Goal: Information Seeking & Learning: Learn about a topic

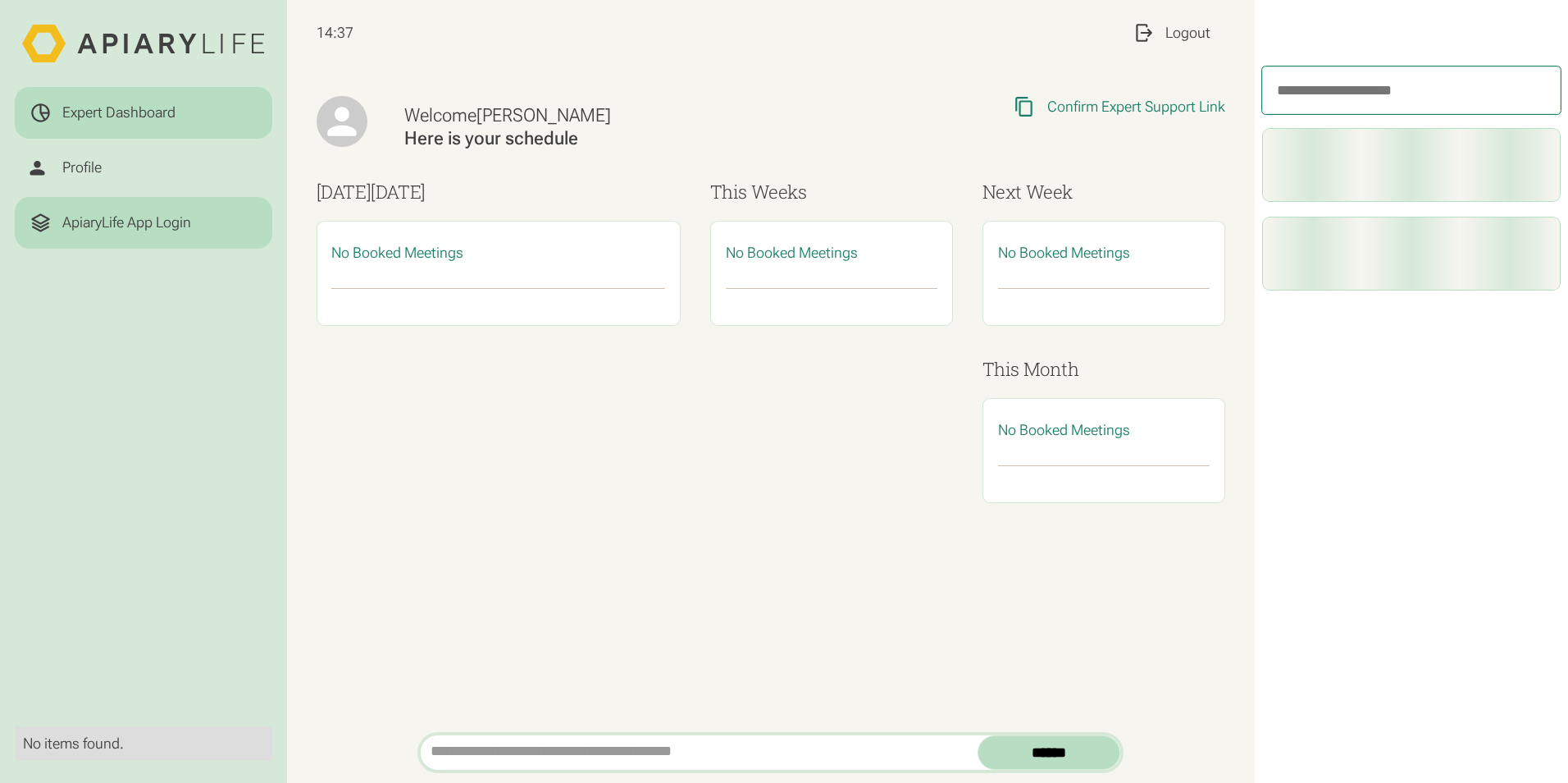
click at [129, 233] on div "ApiaryLife App Login" at bounding box center [143, 222] width 228 height 22
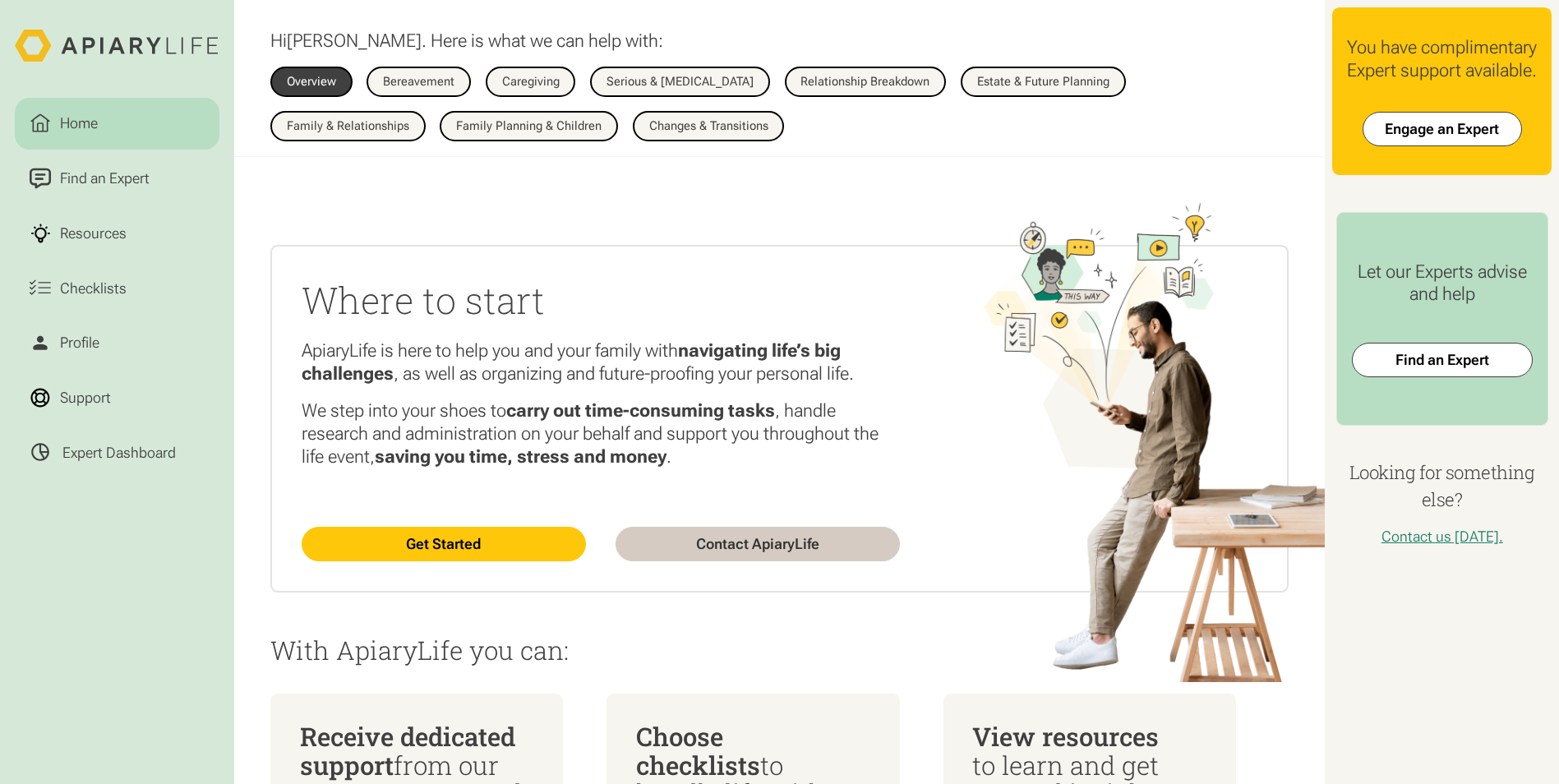
click at [1048, 99] on div "Overview Bereavement Overview Caregiving Overview Serious & Terminal Illness Ov…" at bounding box center [779, 103] width 1018 height 75
click at [1068, 76] on div "Estate & Future Planning" at bounding box center [1044, 81] width 133 height 12
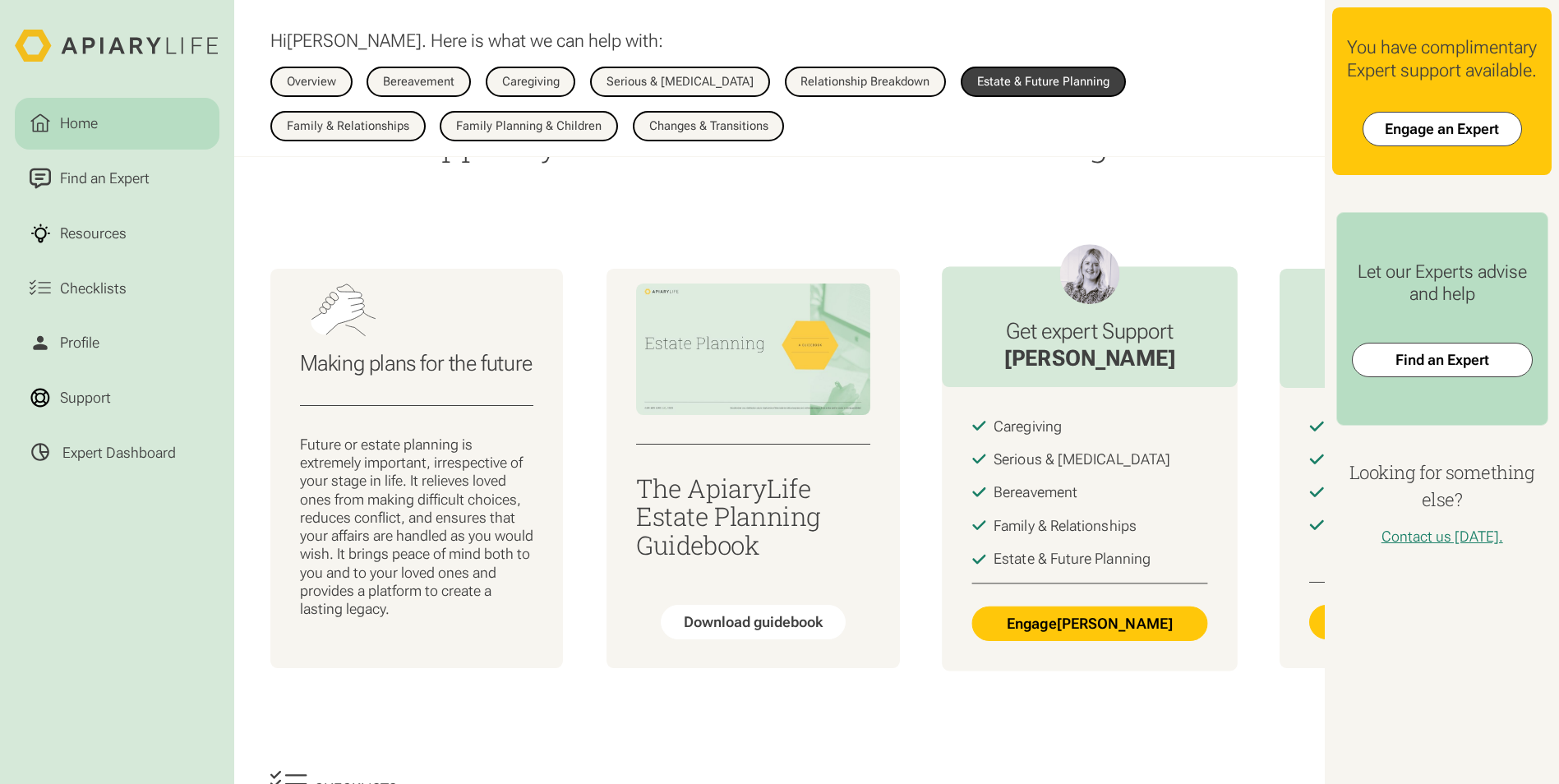
scroll to position [246, 0]
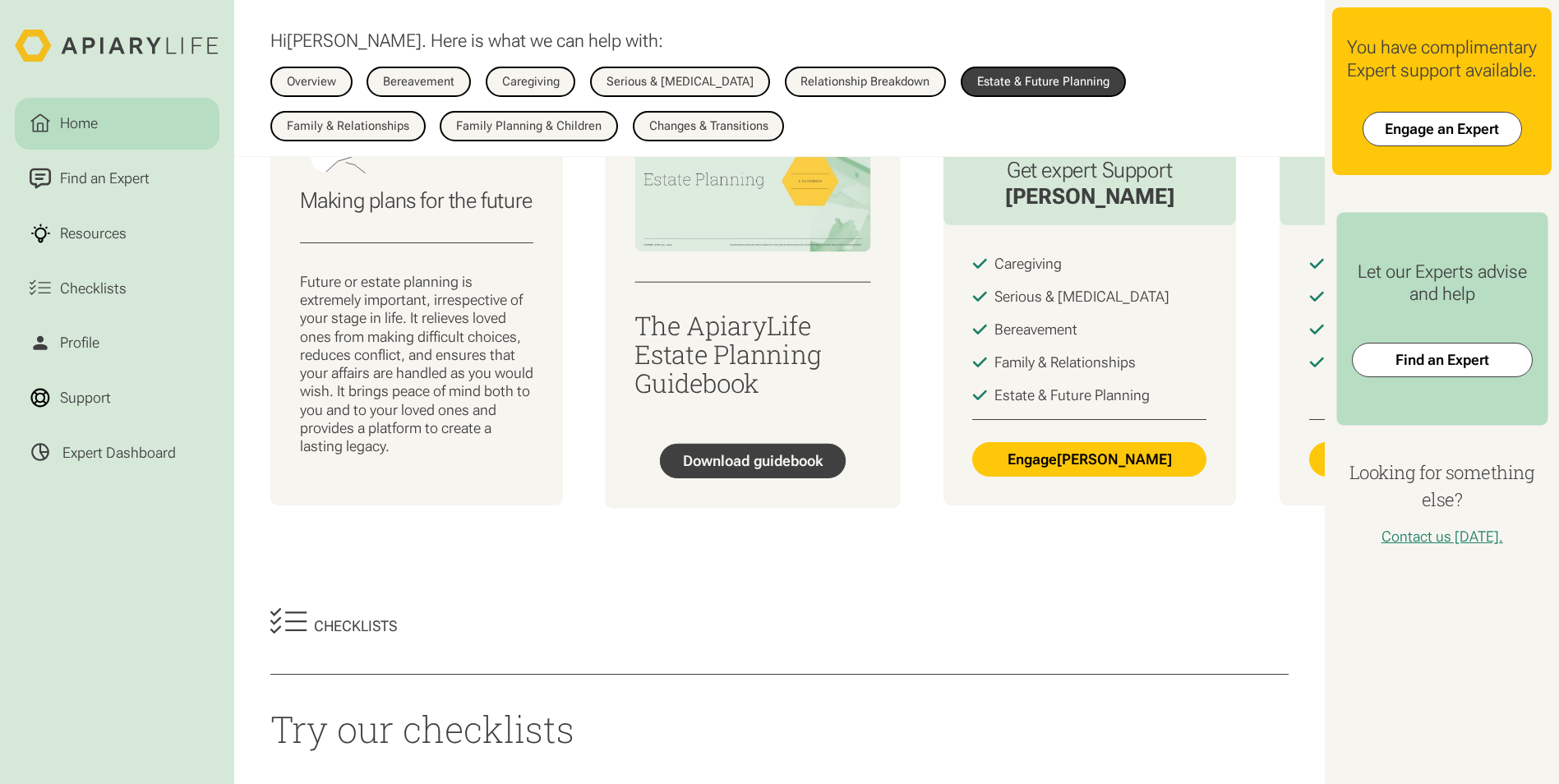
click at [802, 461] on div "Download guidebook" at bounding box center [753, 459] width 140 height 18
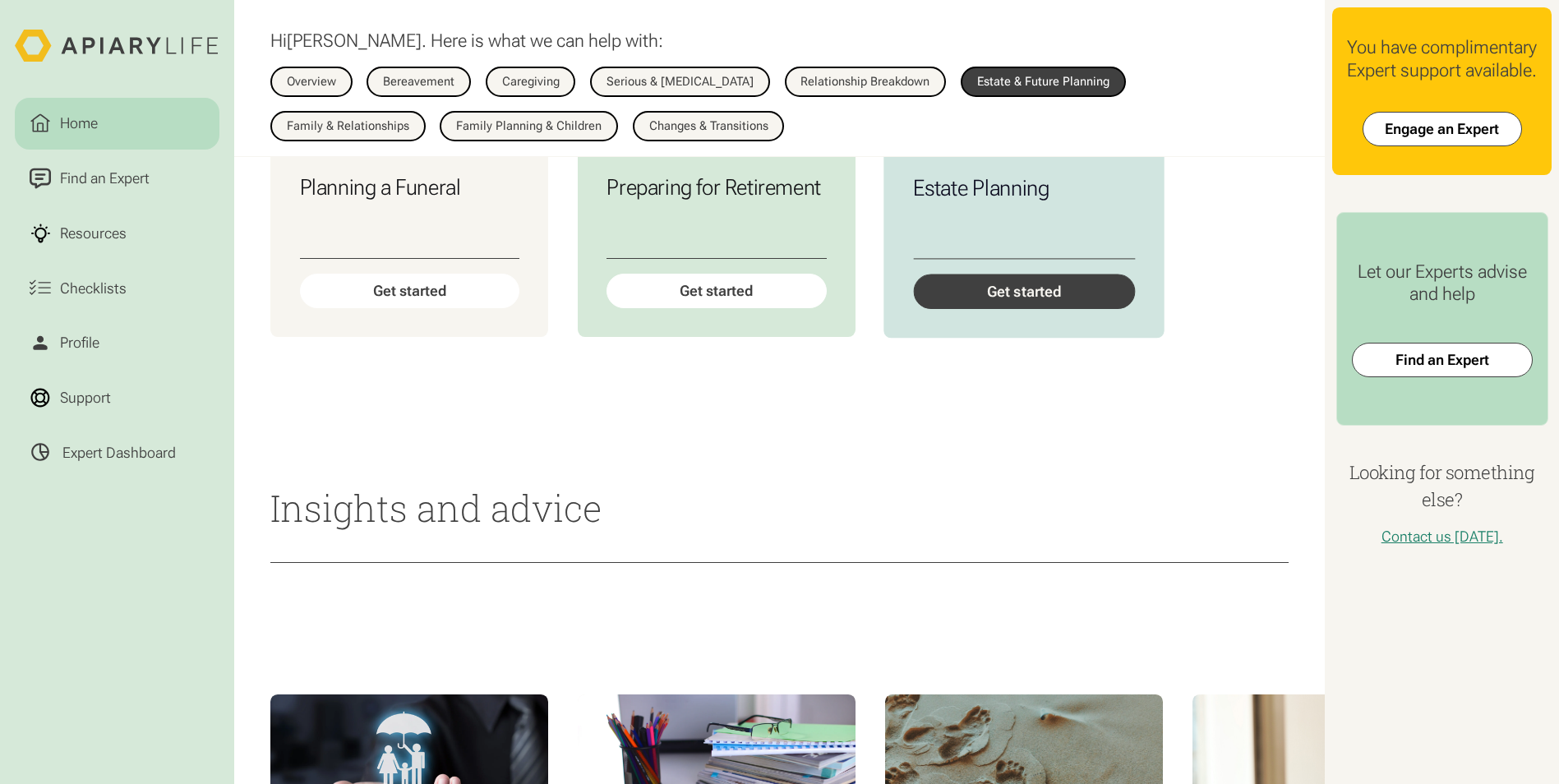
scroll to position [903, 0]
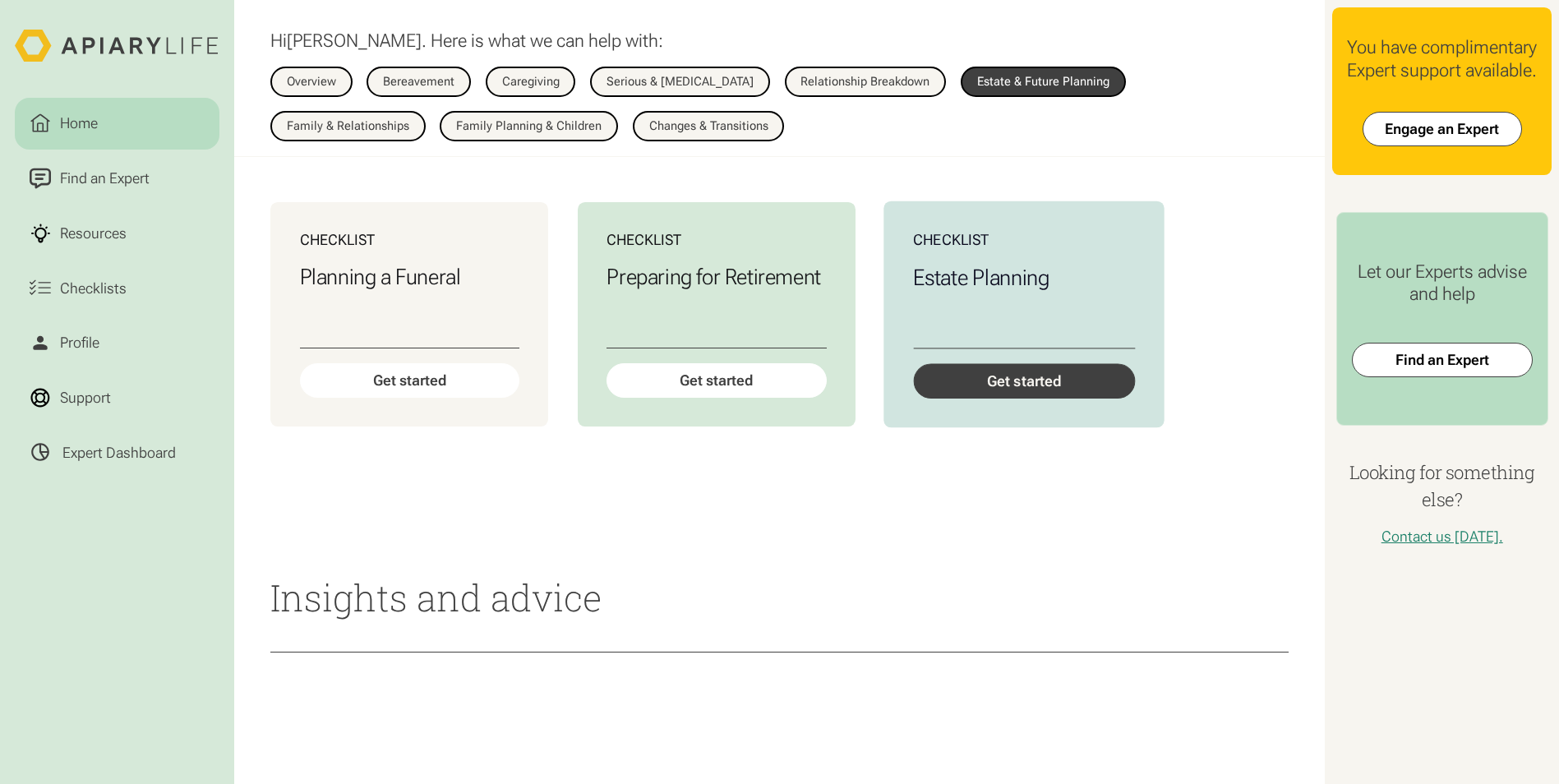
click at [1051, 398] on div "Get started" at bounding box center [1024, 381] width 222 height 34
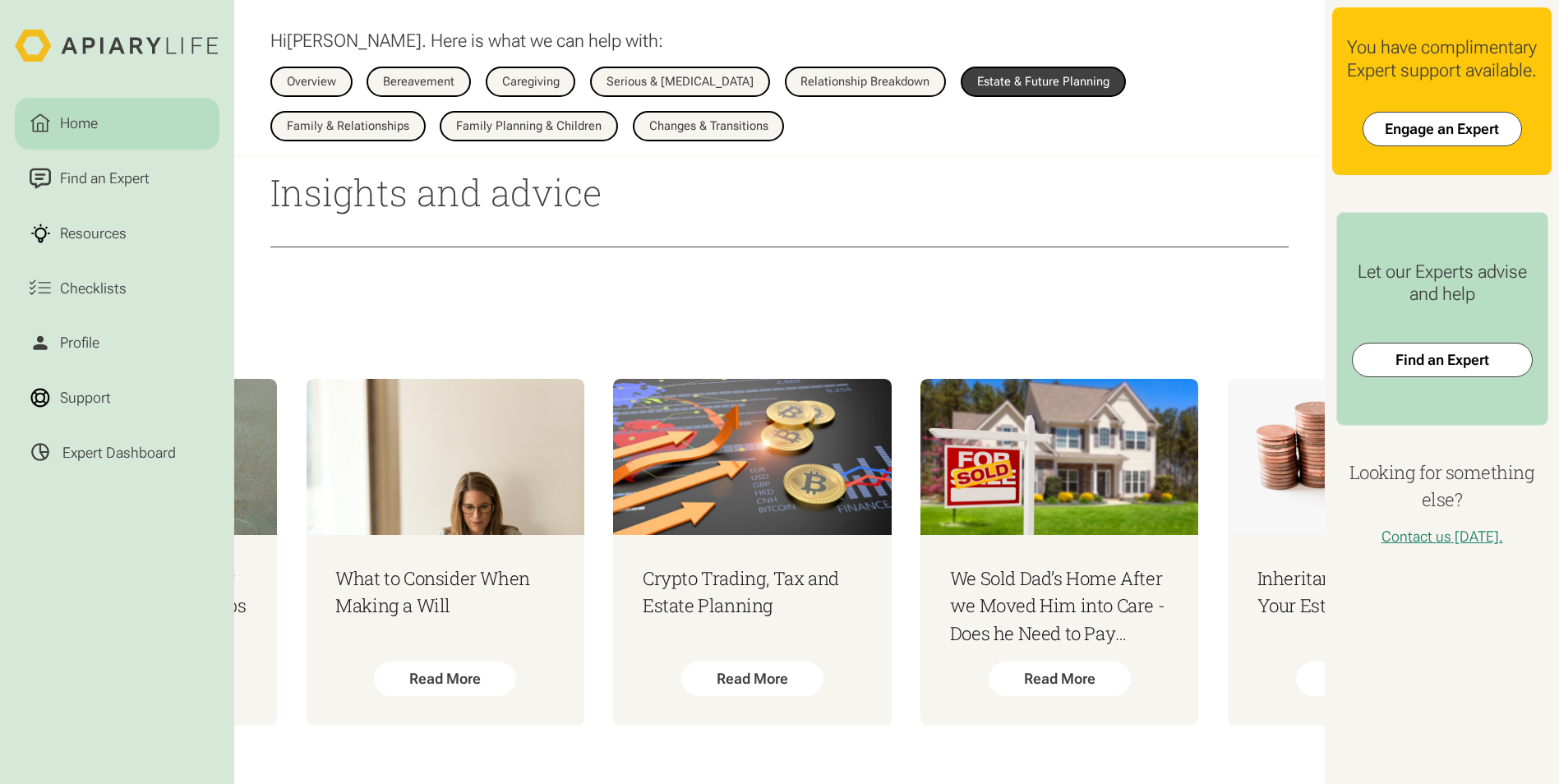
scroll to position [0, 456]
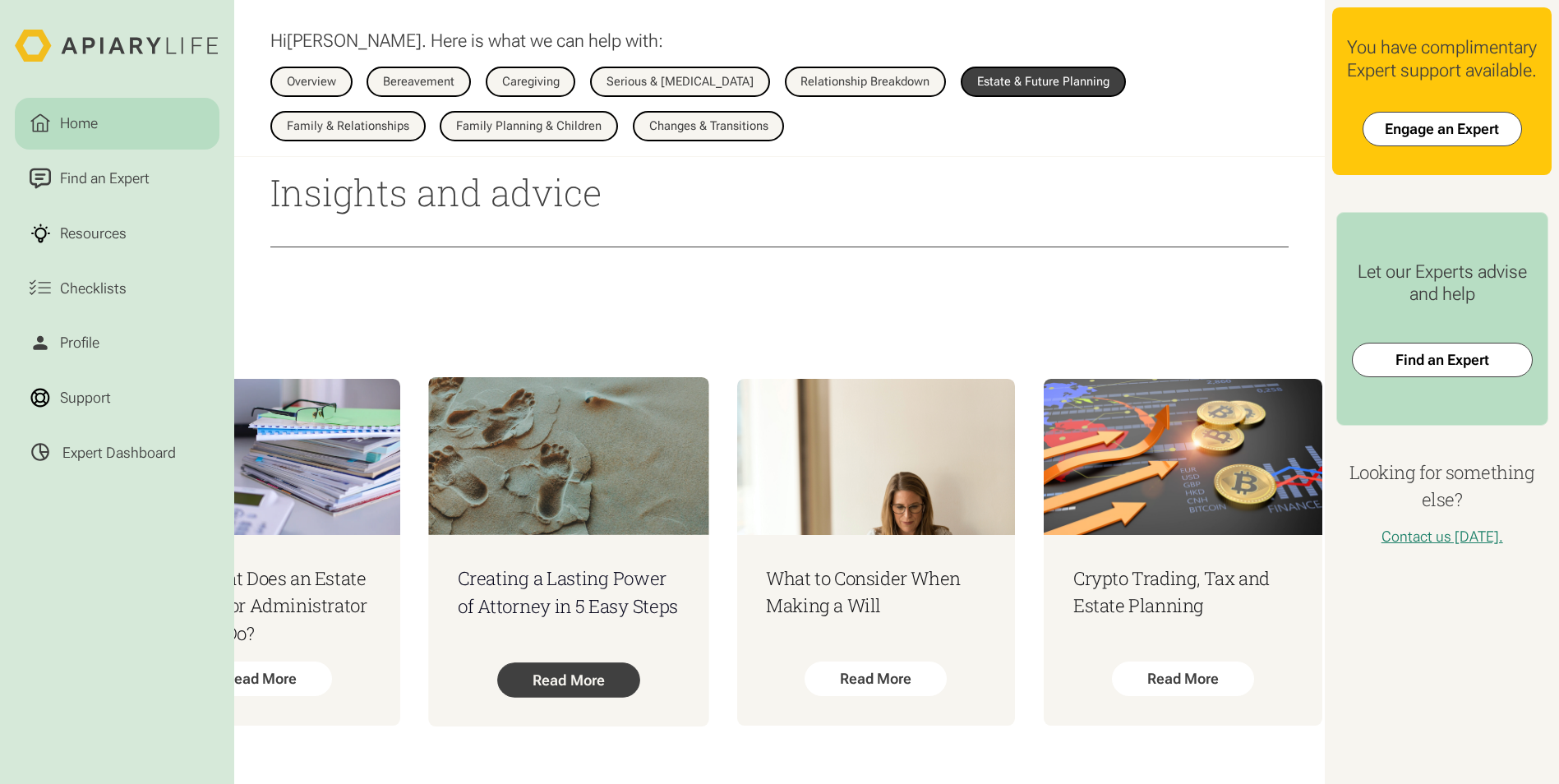
click at [597, 662] on div "Read More" at bounding box center [568, 679] width 143 height 34
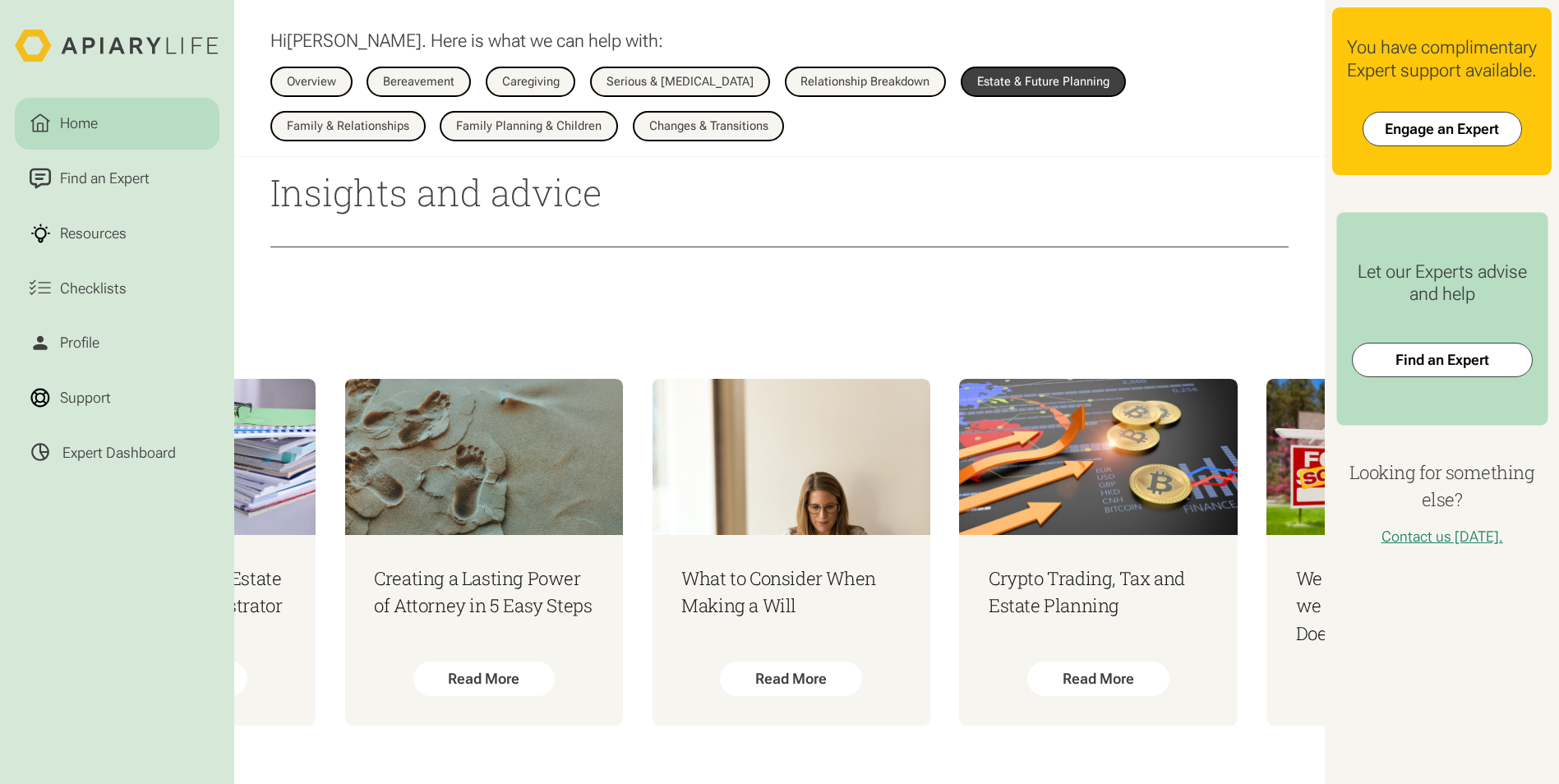
scroll to position [0, 255]
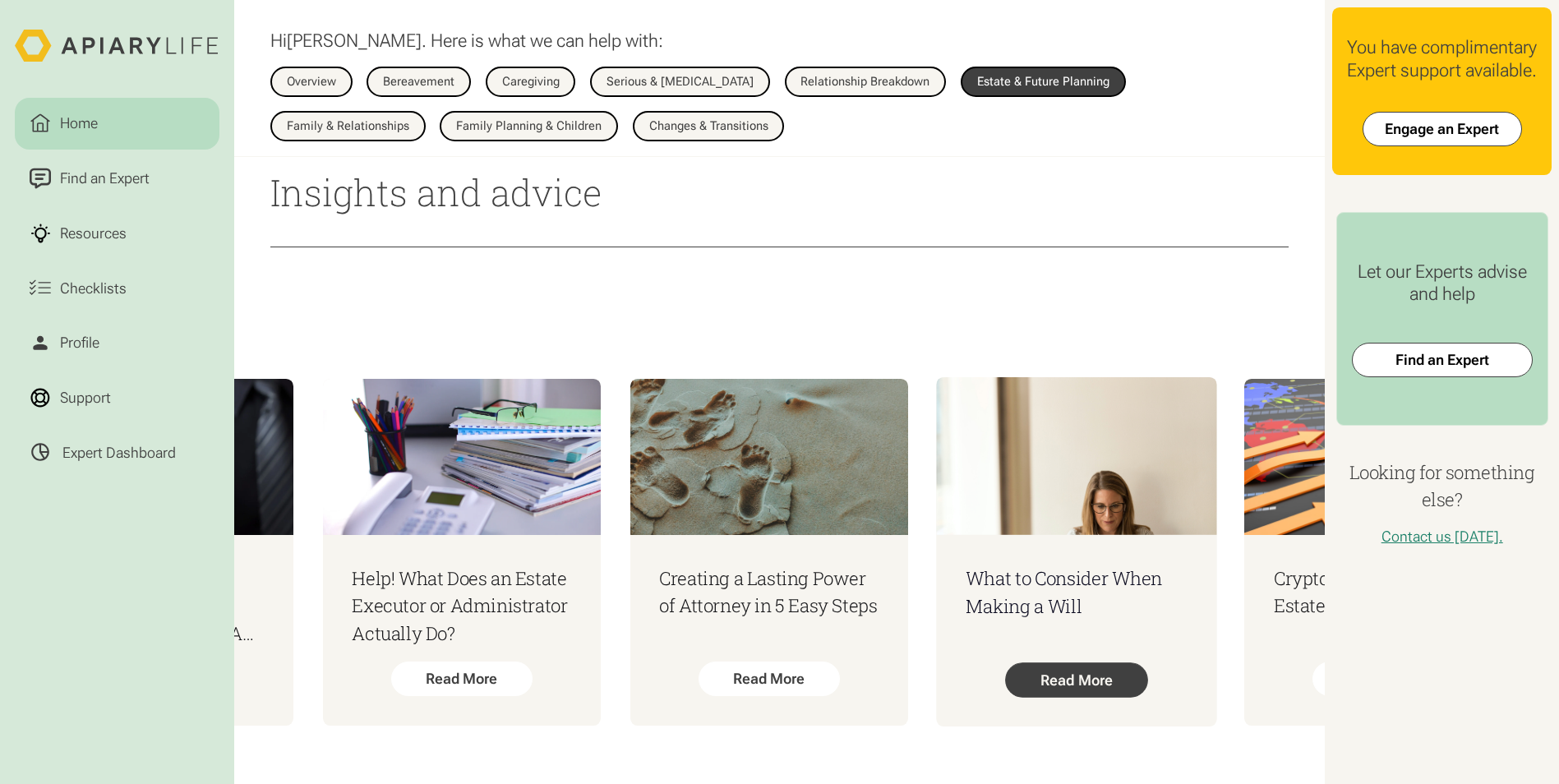
click at [1067, 665] on div "Read More" at bounding box center [1076, 679] width 143 height 34
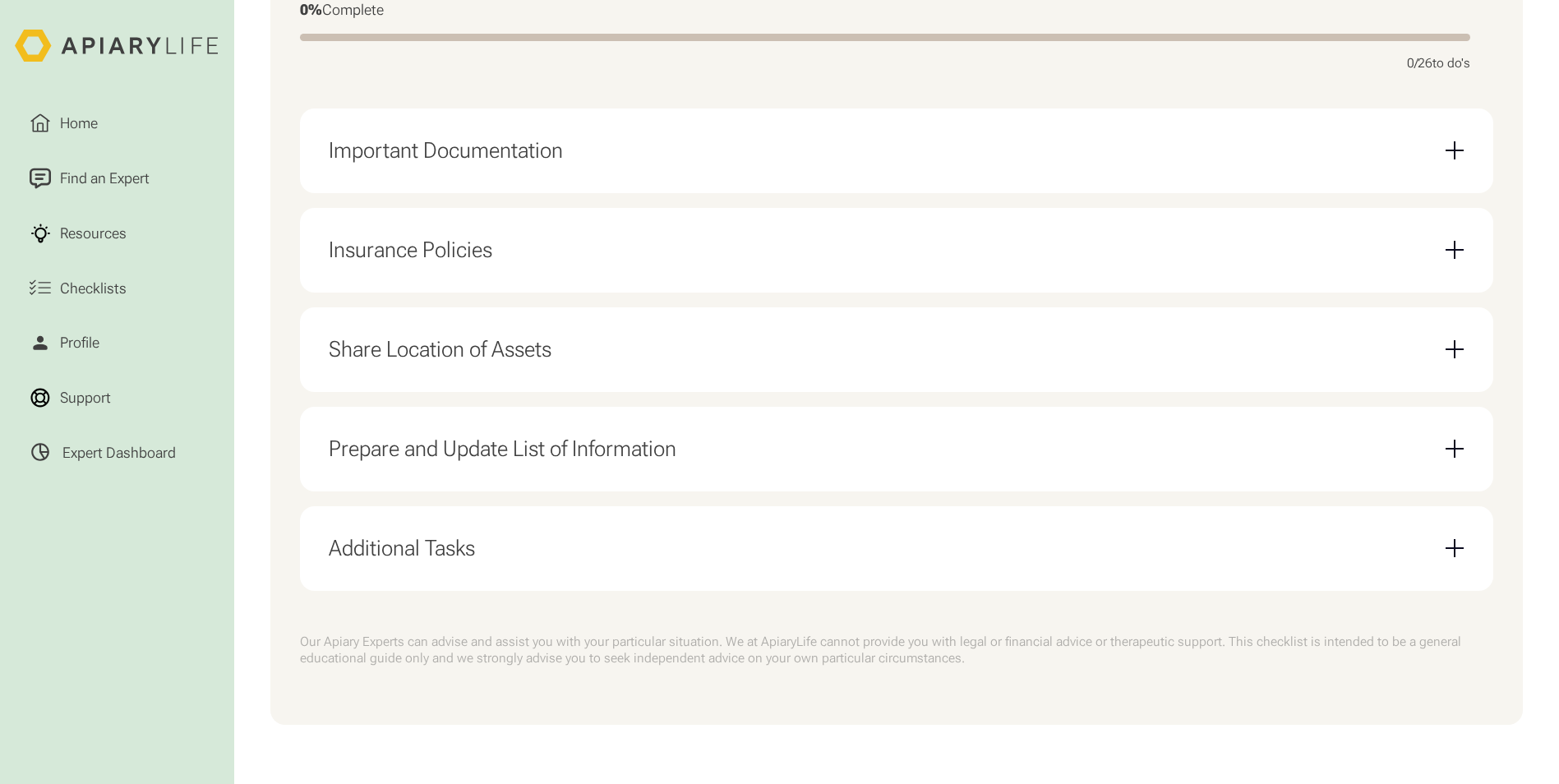
scroll to position [349, 0]
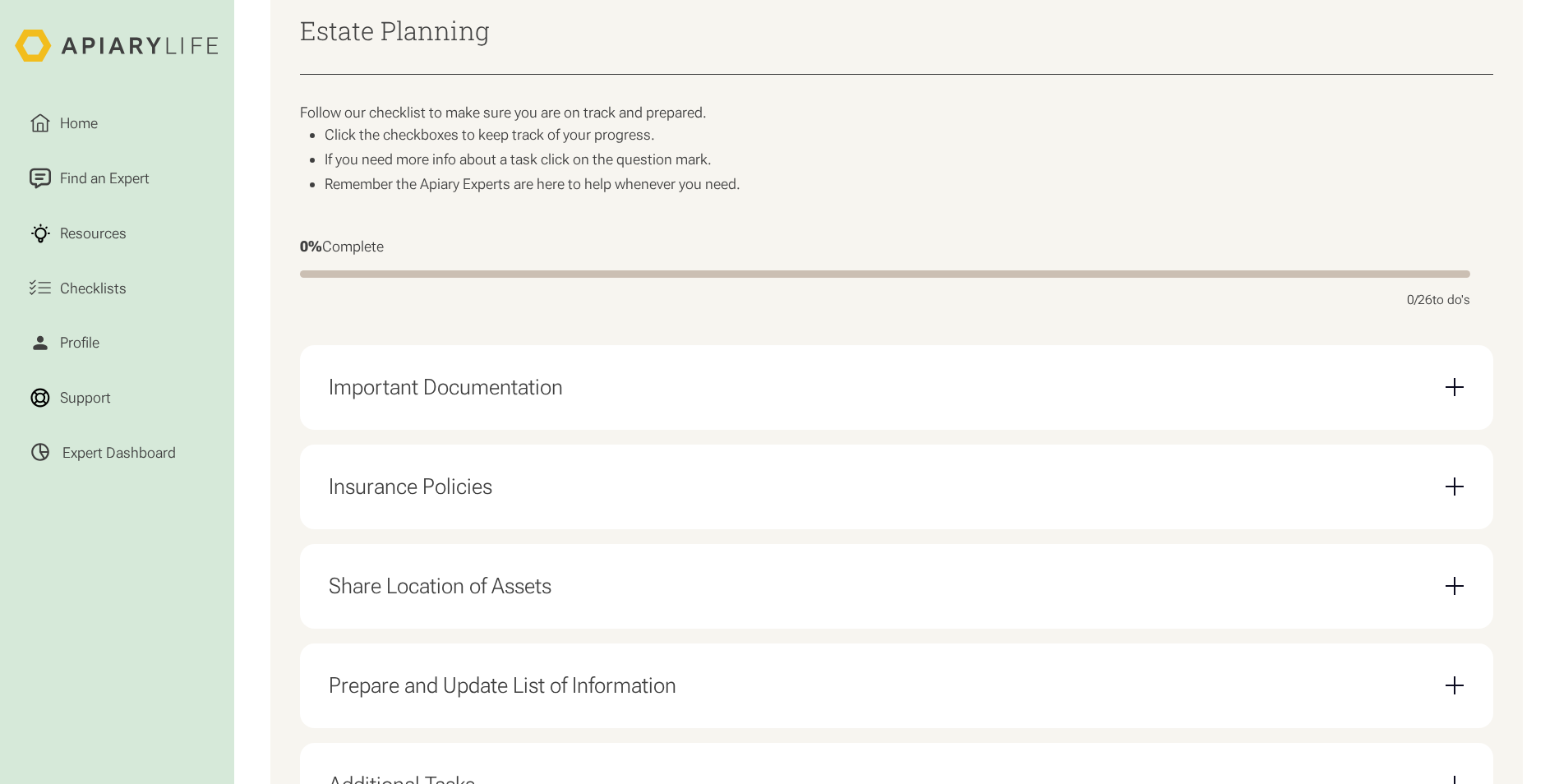
click at [863, 391] on div "Important Documentation" at bounding box center [896, 386] width 1135 height 56
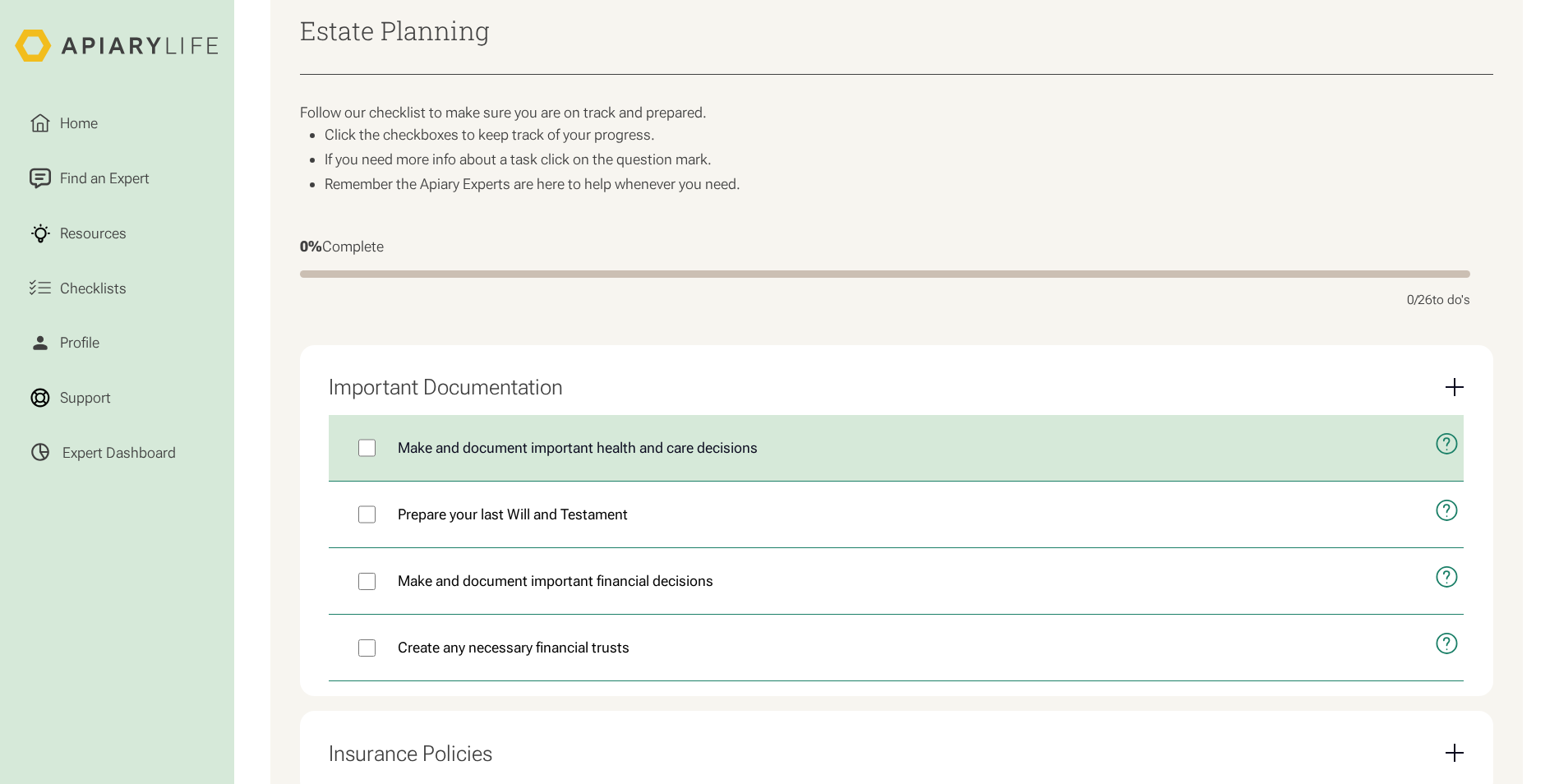
scroll to position [432, 0]
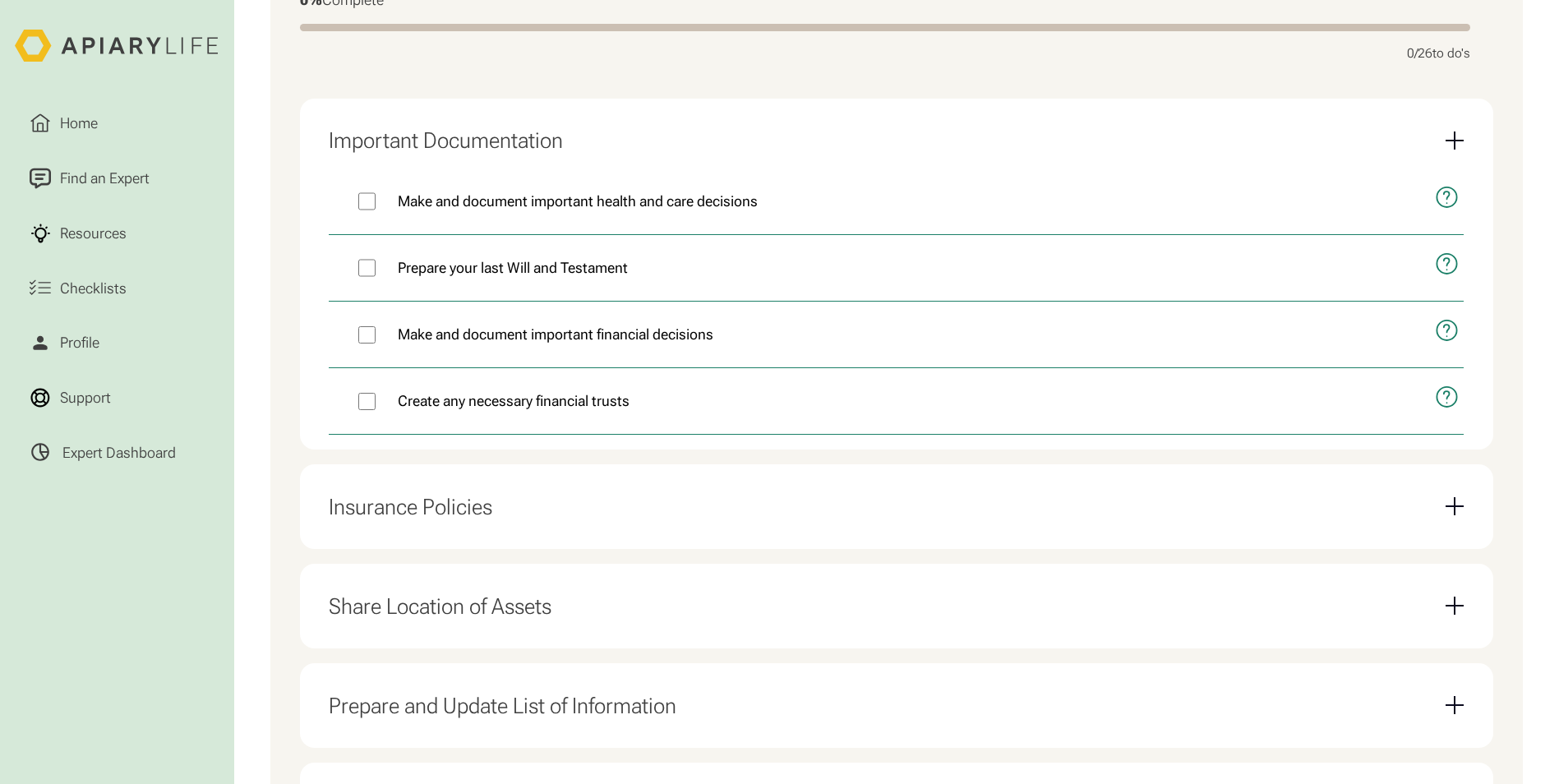
click at [767, 517] on div "Insurance Policies" at bounding box center [896, 507] width 1135 height 56
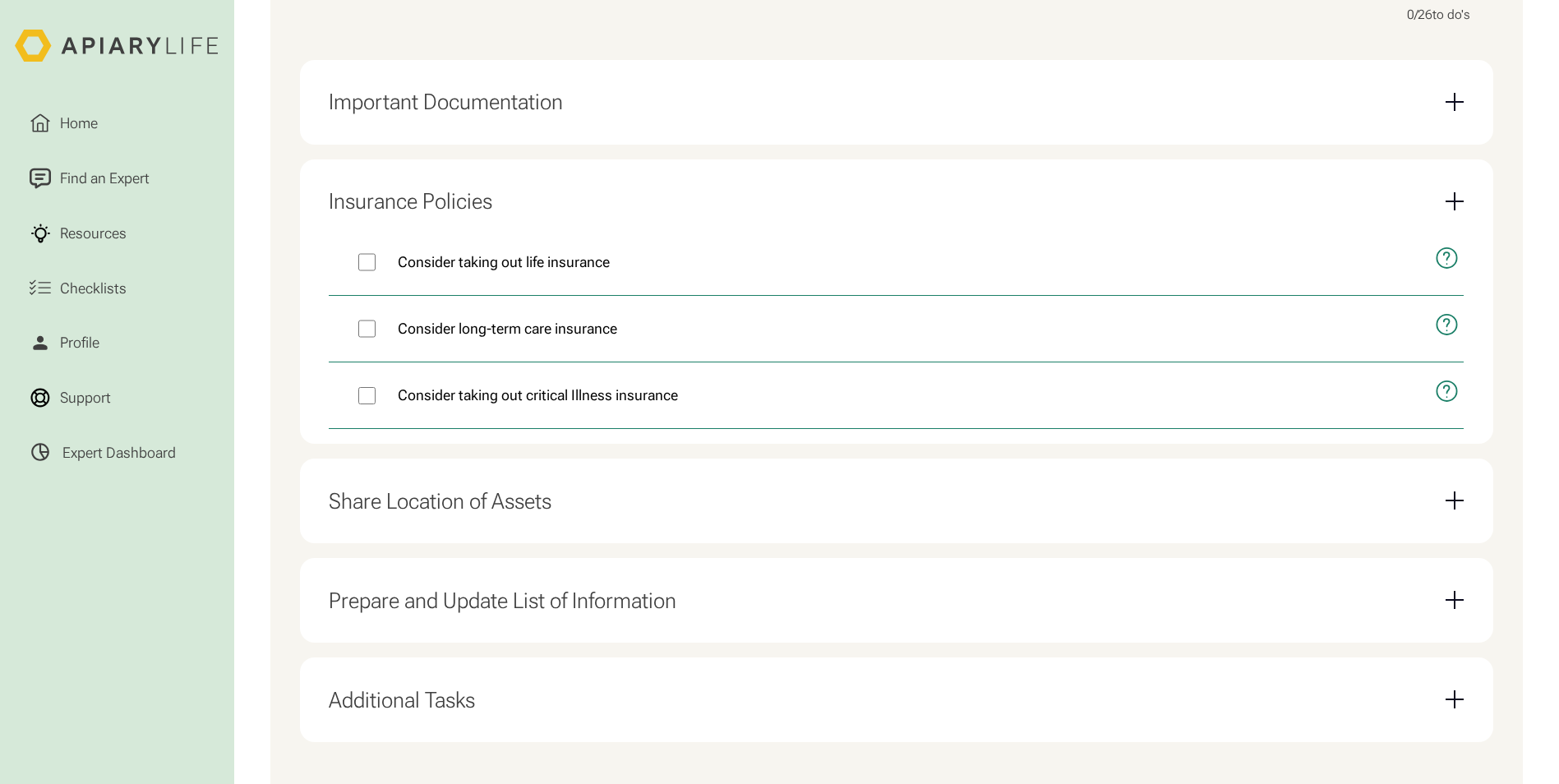
scroll to position [633, 0]
click at [453, 525] on div "Share Location of Assets" at bounding box center [896, 503] width 1135 height 56
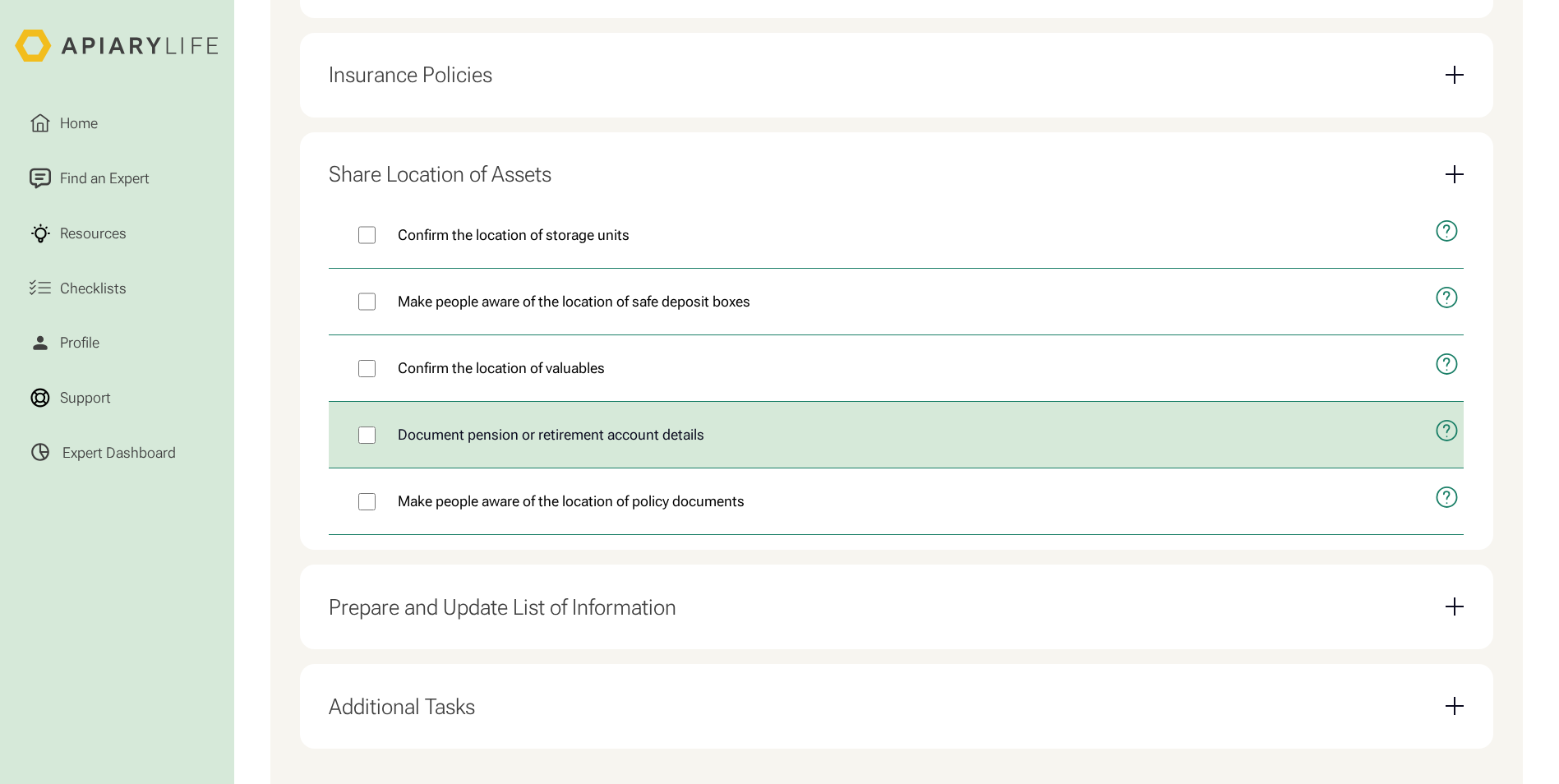
scroll to position [879, 0]
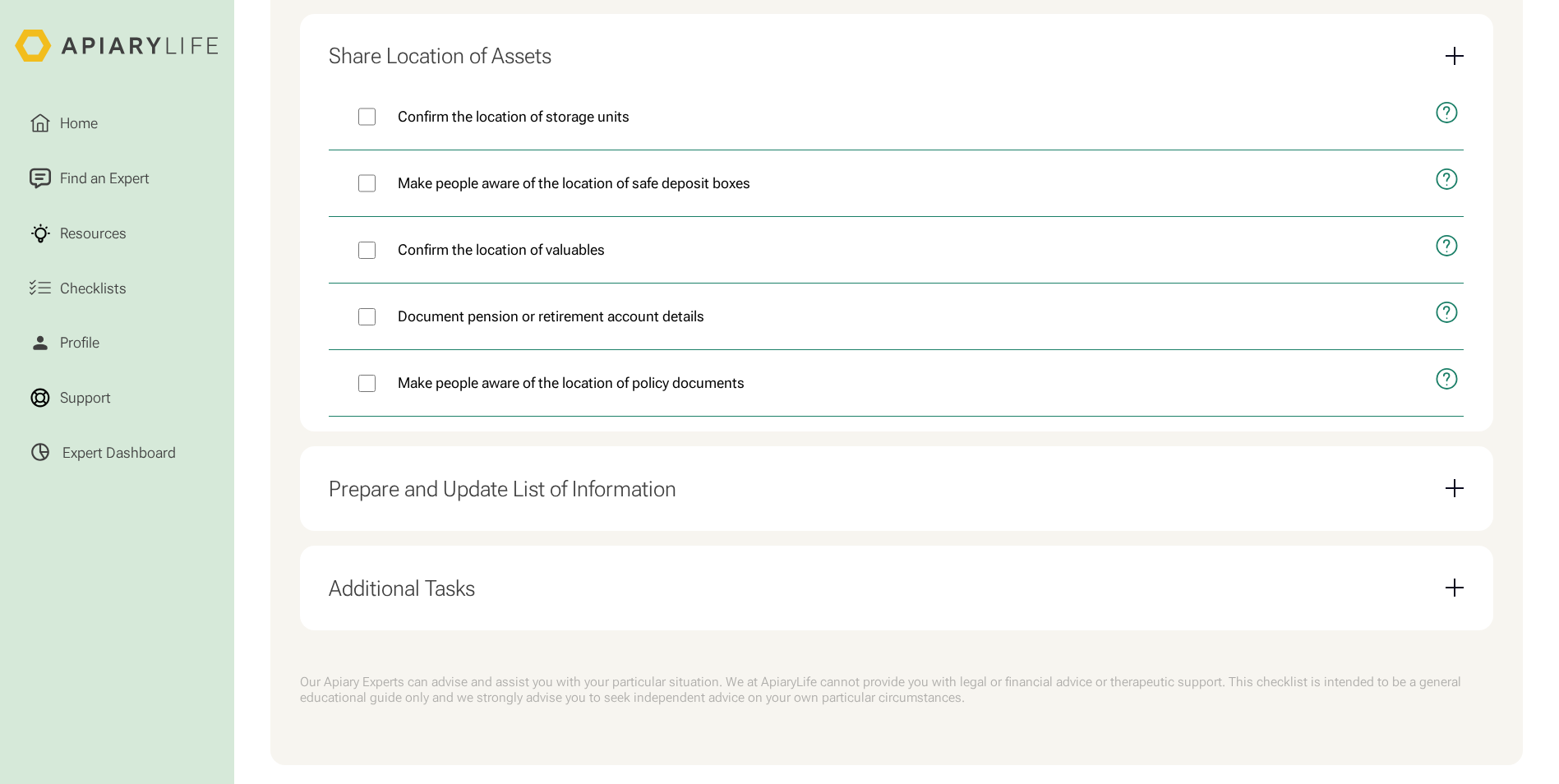
click at [496, 502] on div "Prepare and Update List of Information" at bounding box center [502, 489] width 348 height 27
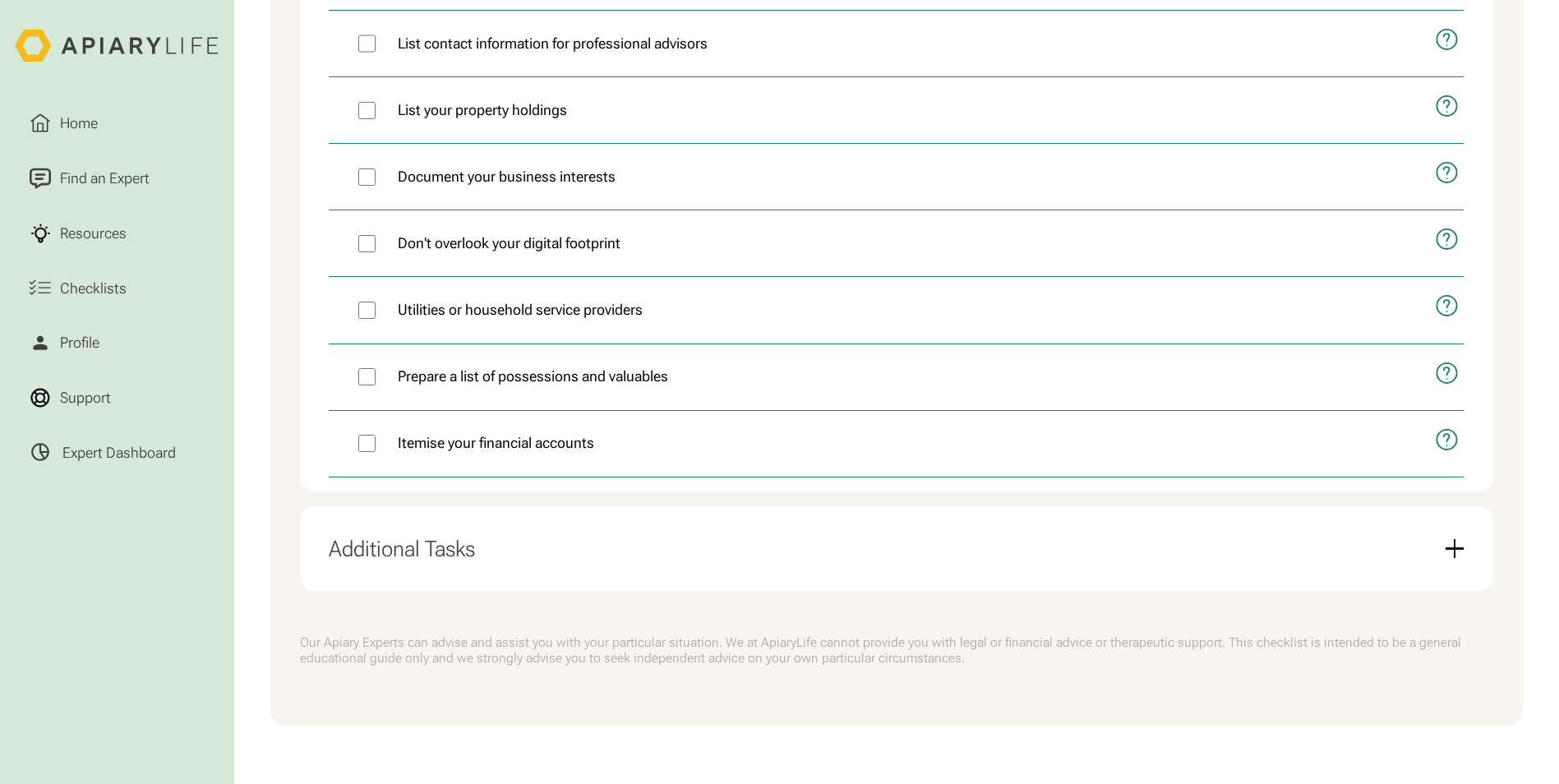
click at [445, 551] on div "Additional Tasks" at bounding box center [402, 549] width 146 height 27
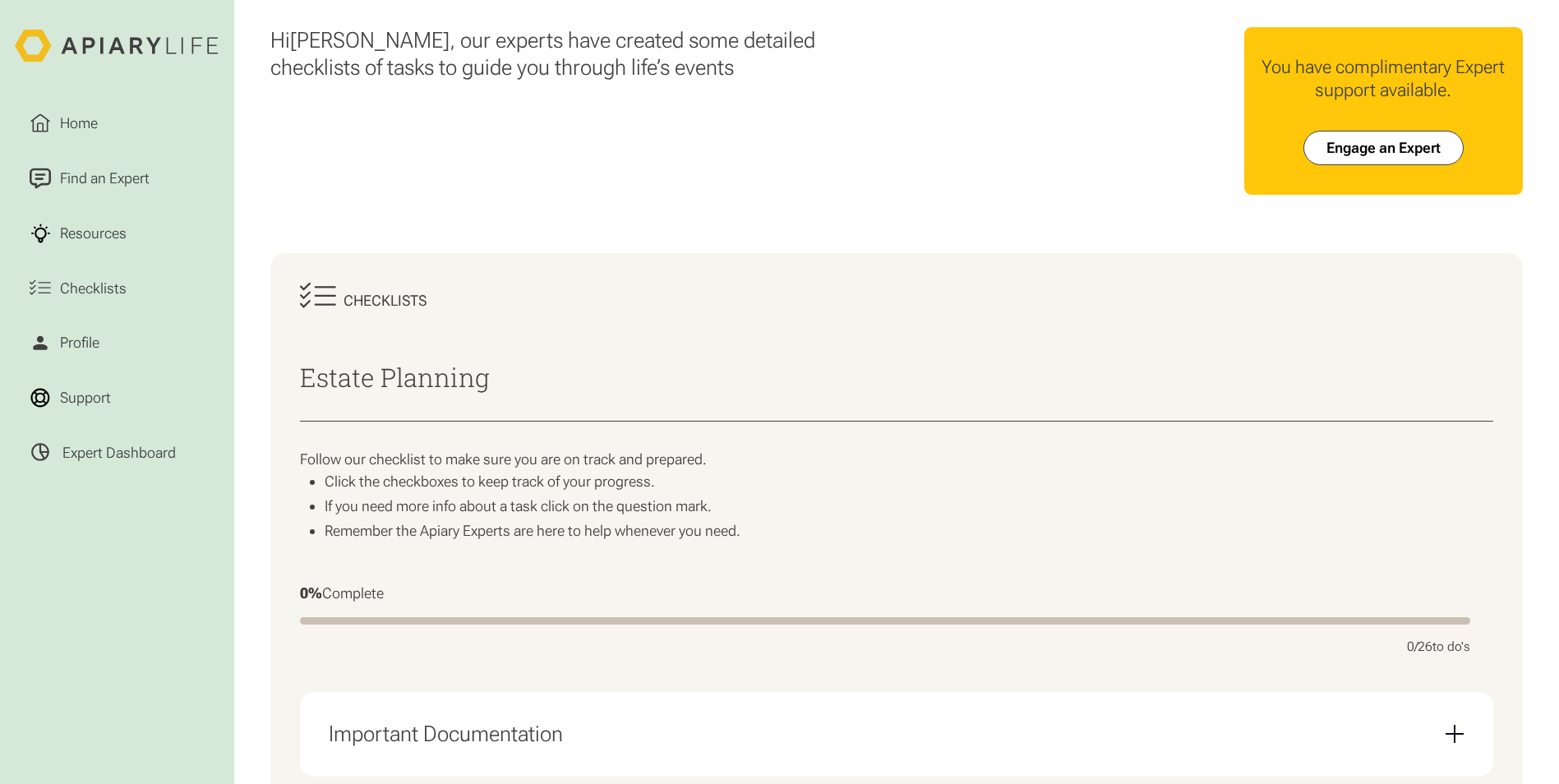
scroll to position [0, 0]
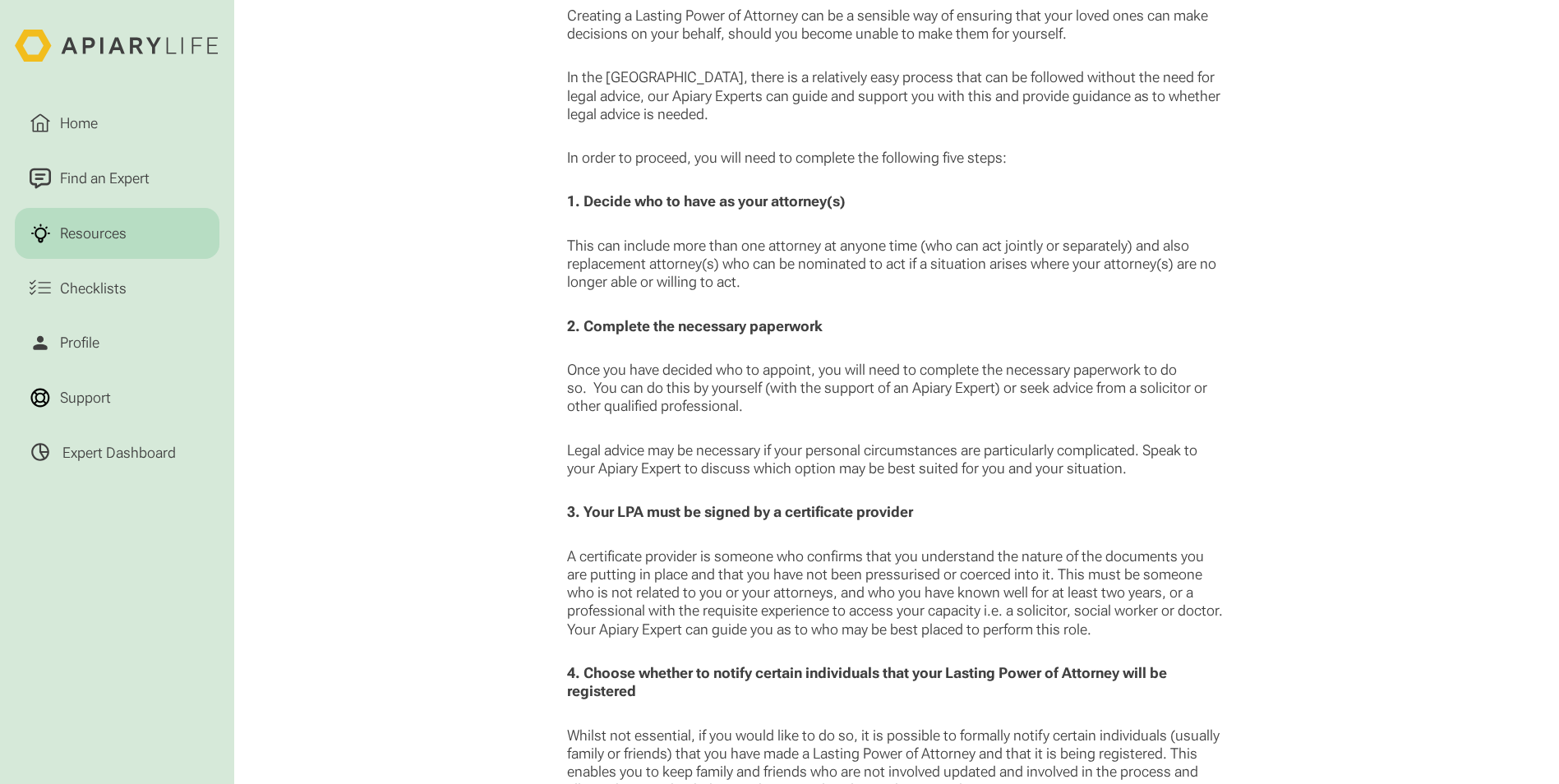
scroll to position [1068, 0]
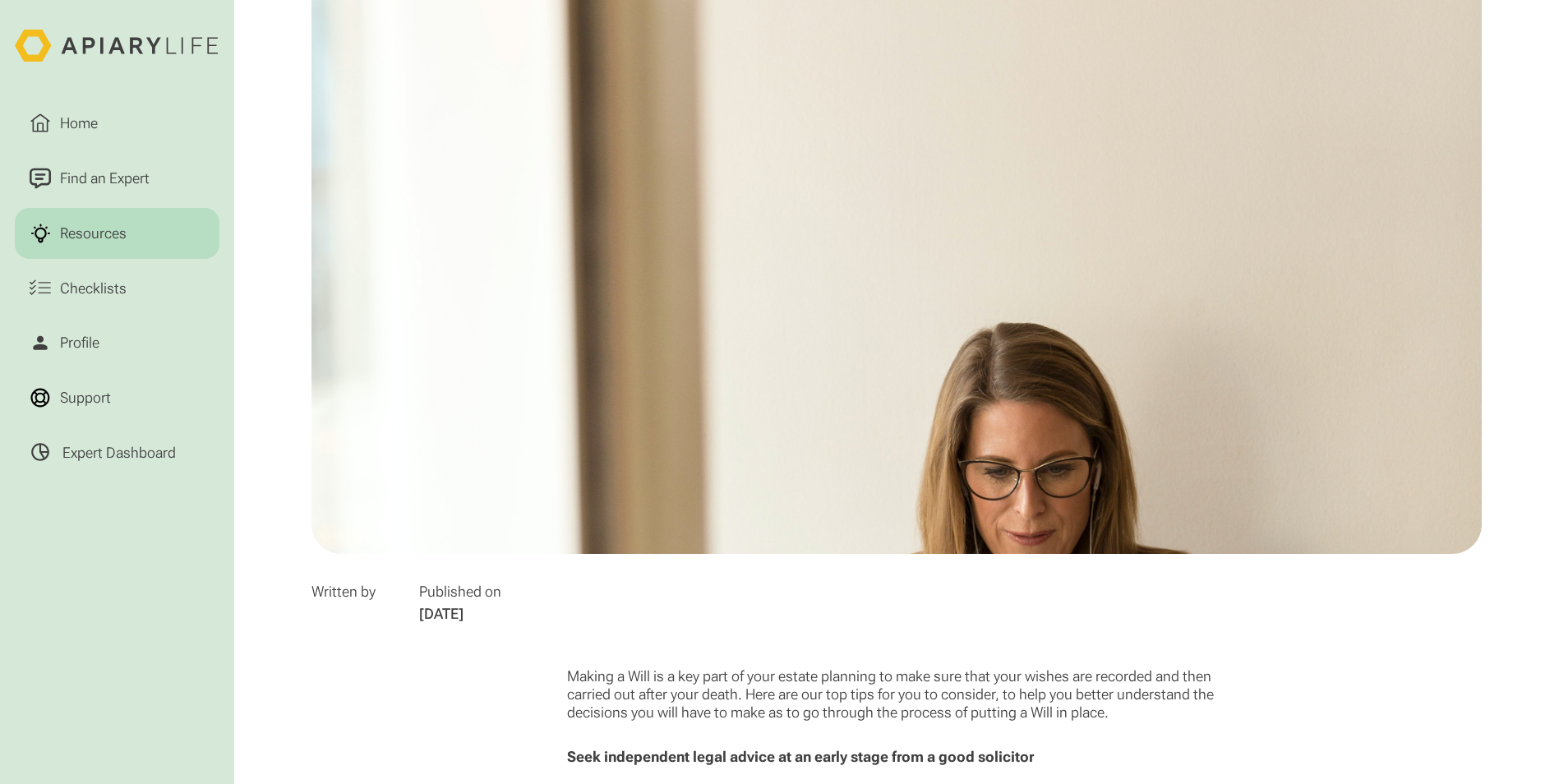
scroll to position [411, 0]
